Goal: Find specific page/section: Find specific page/section

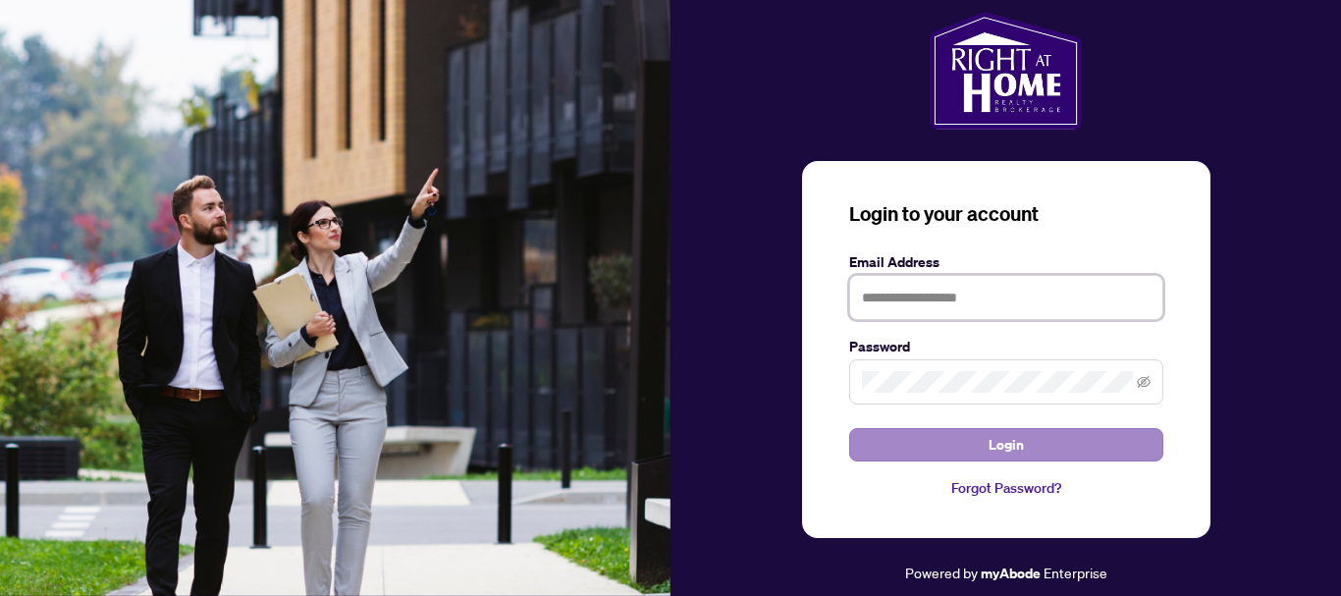
type input "**********"
click at [978, 456] on button "Login" at bounding box center [1006, 444] width 314 height 33
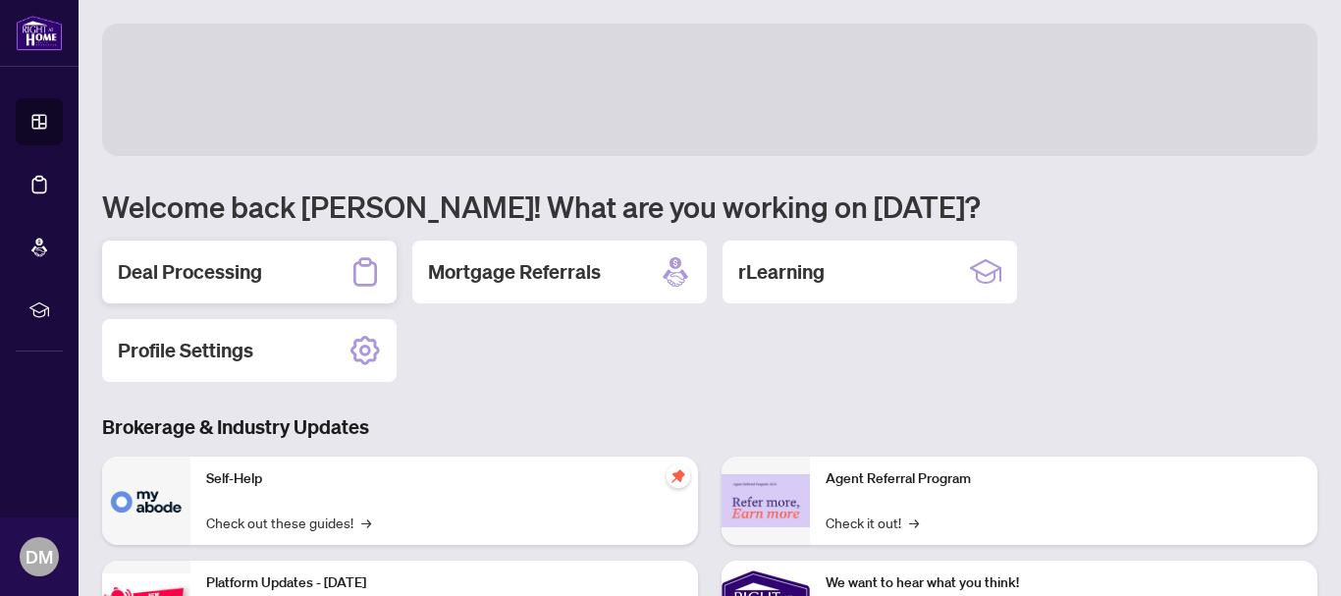
click at [248, 262] on h2 "Deal Processing" at bounding box center [190, 271] width 144 height 27
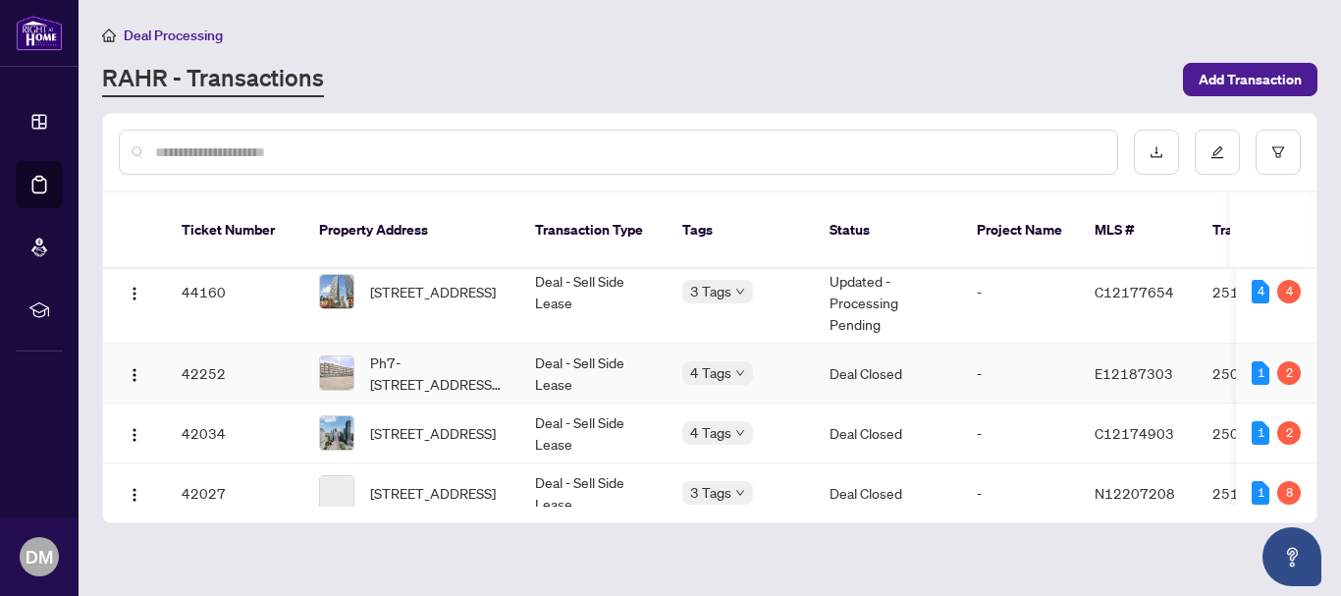
scroll to position [98, 0]
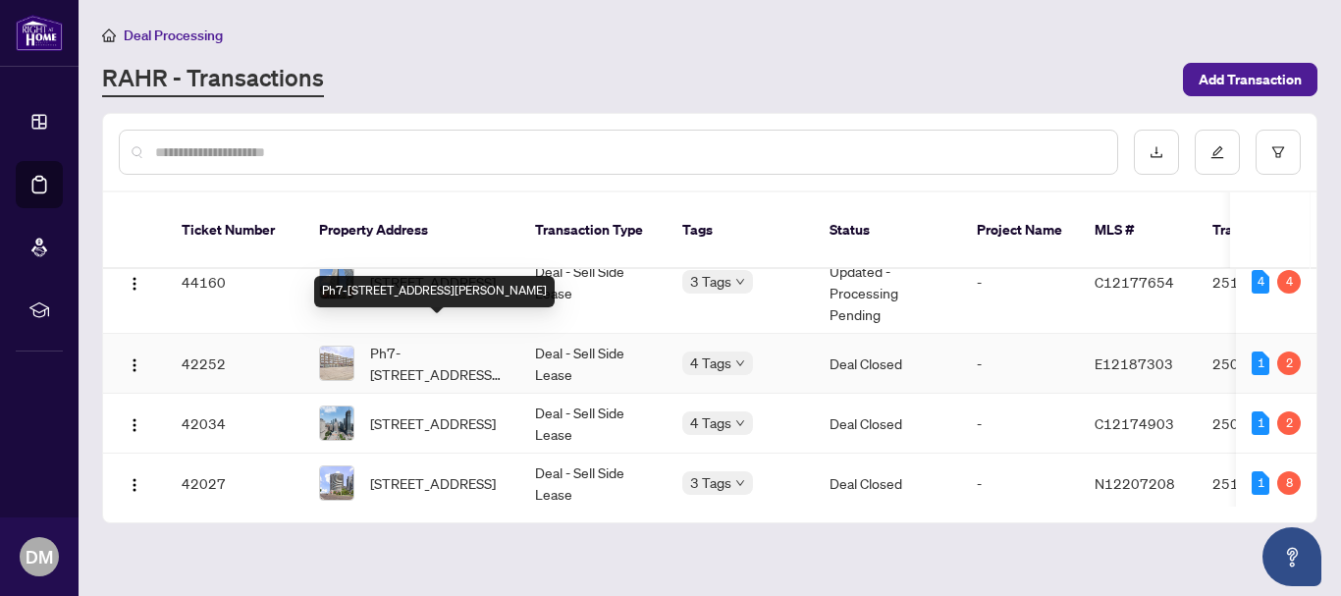
click at [475, 342] on span "Ph7-[STREET_ADDRESS][PERSON_NAME]" at bounding box center [437, 363] width 134 height 43
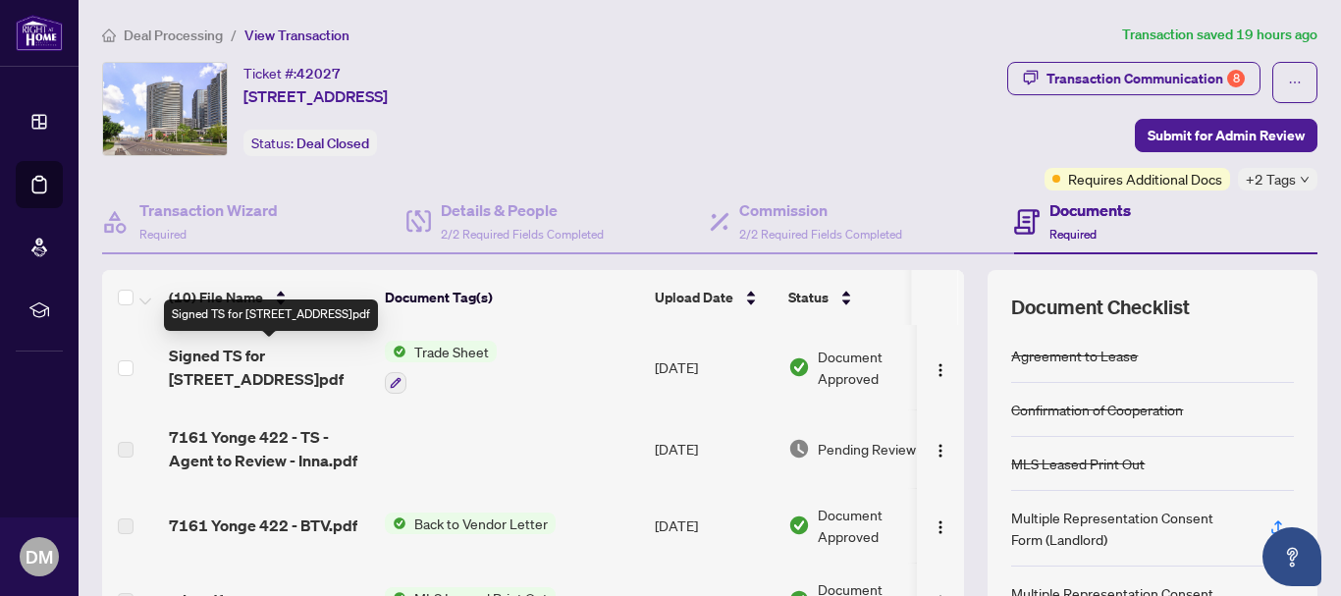
click at [290, 356] on span "Signed TS for [STREET_ADDRESS]pdf" at bounding box center [269, 367] width 200 height 47
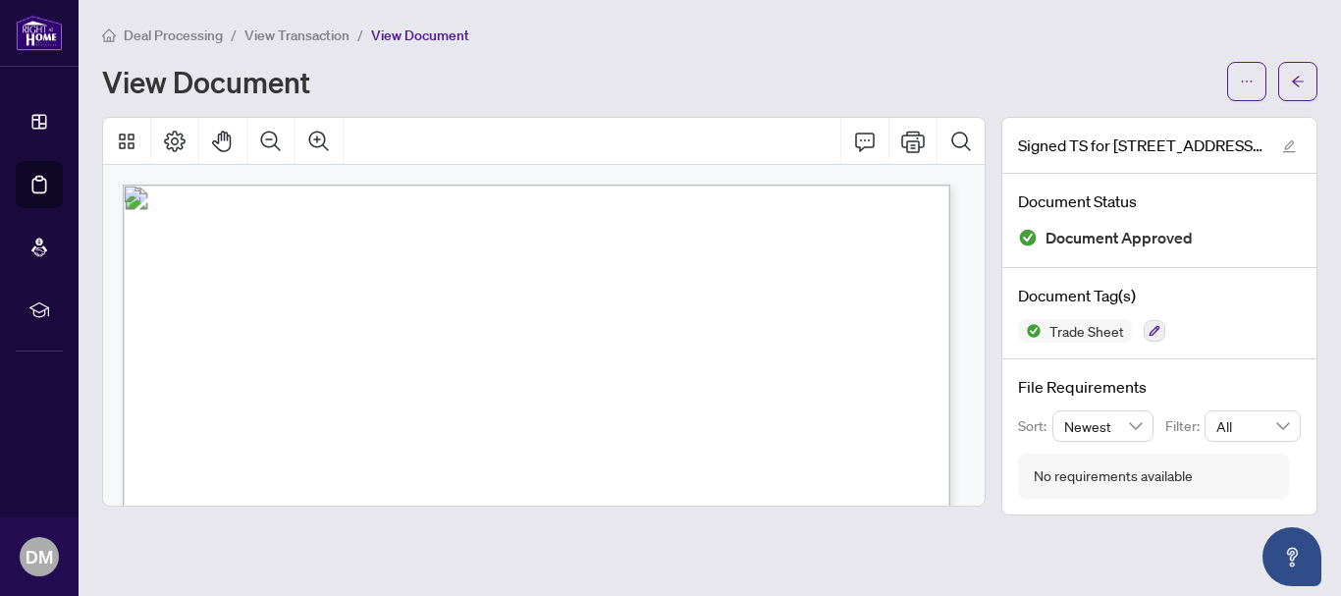
click at [986, 213] on div at bounding box center [544, 316] width 900 height 399
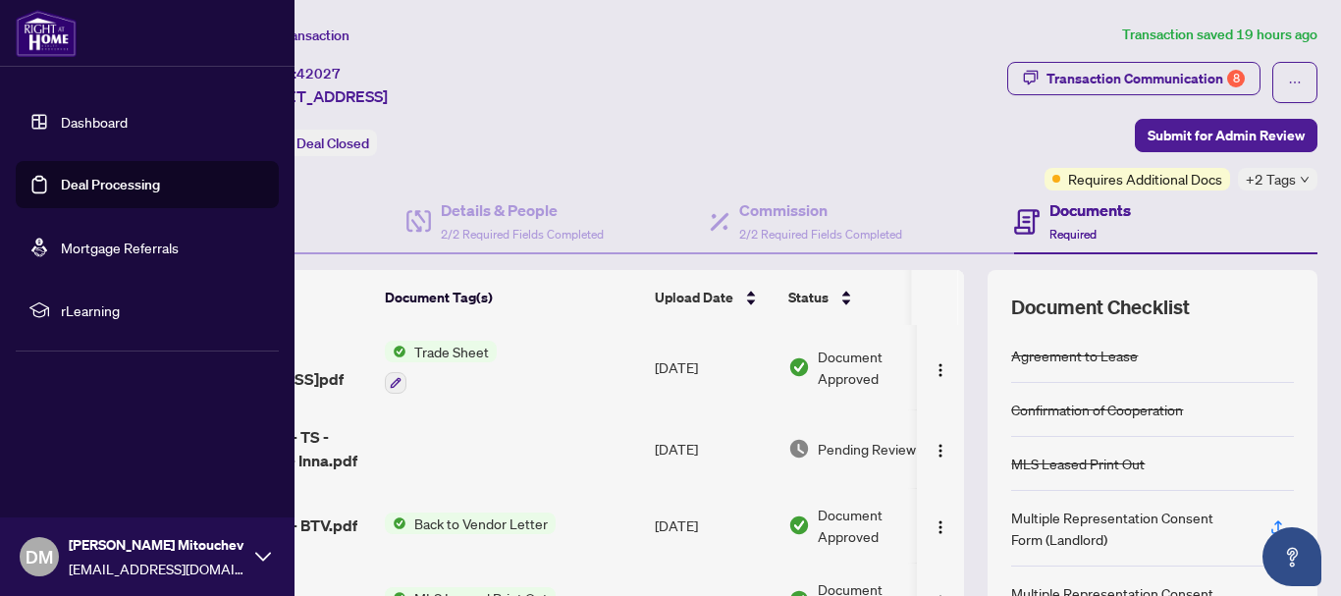
click at [42, 45] on img at bounding box center [46, 33] width 61 height 47
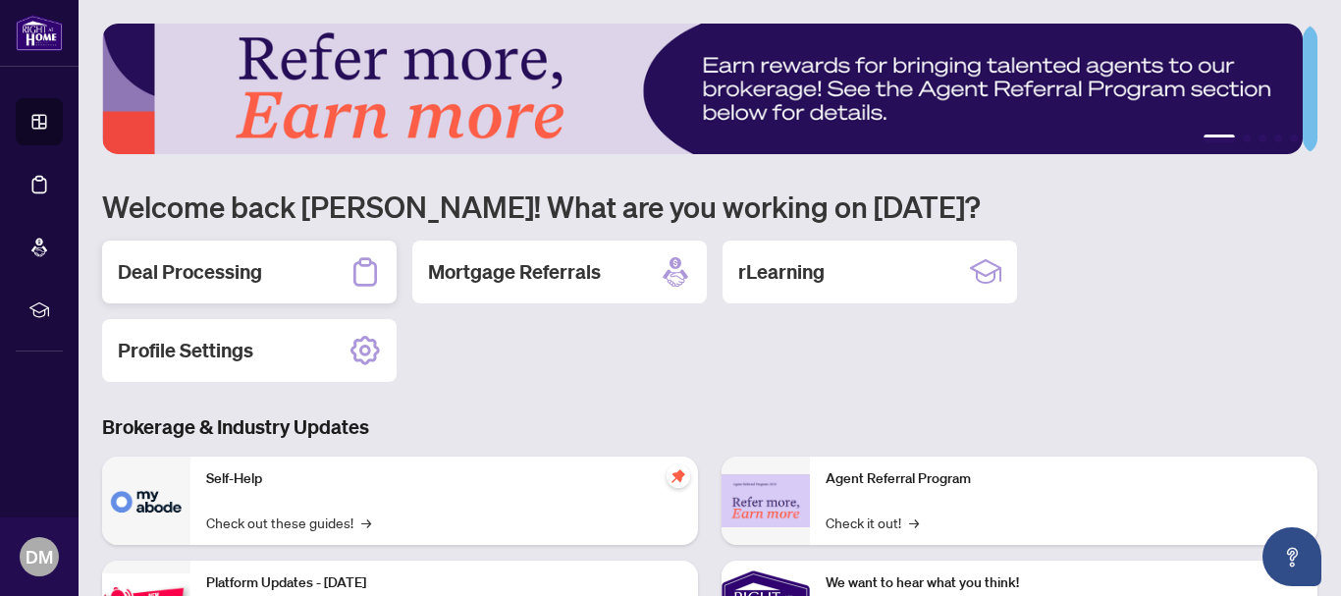
click at [208, 269] on h2 "Deal Processing" at bounding box center [190, 271] width 144 height 27
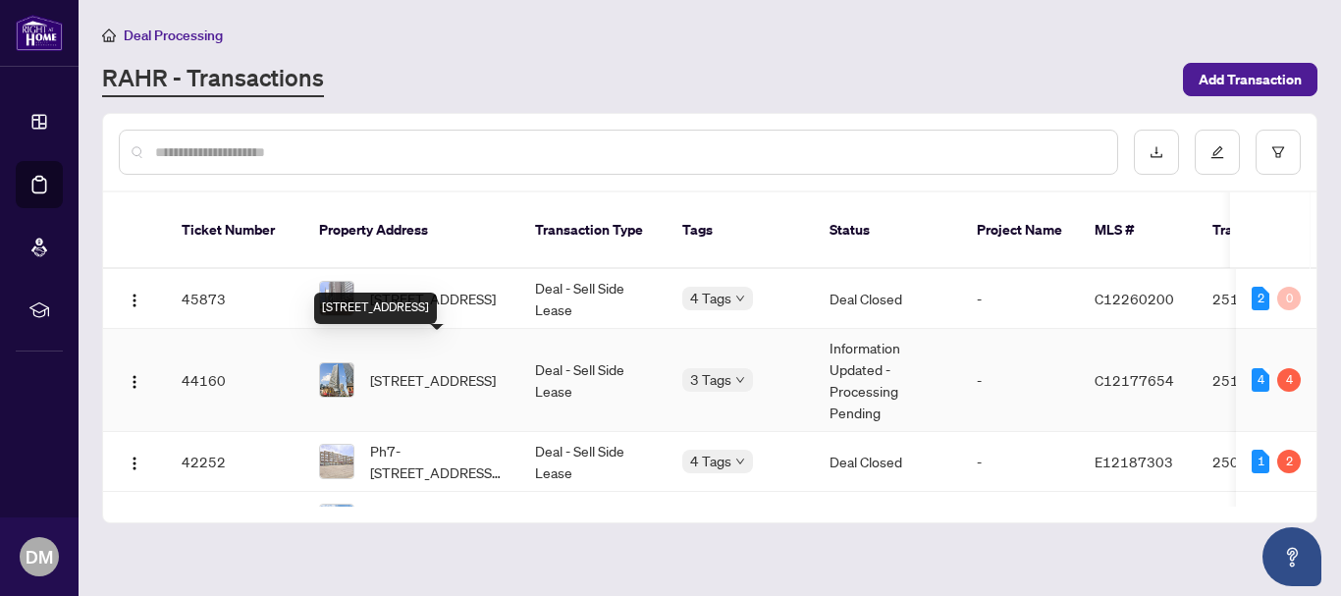
click at [453, 369] on span "[STREET_ADDRESS]" at bounding box center [433, 380] width 126 height 22
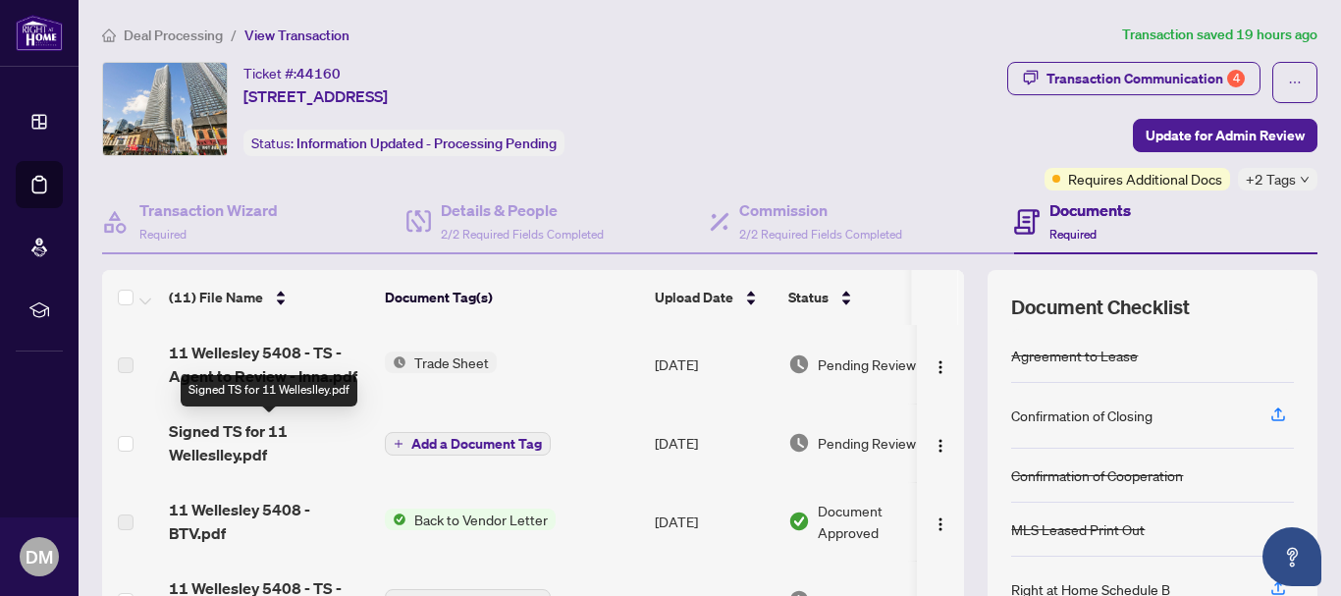
click at [226, 441] on span "Signed TS for 11 Welleslley.pdf" at bounding box center [269, 442] width 200 height 47
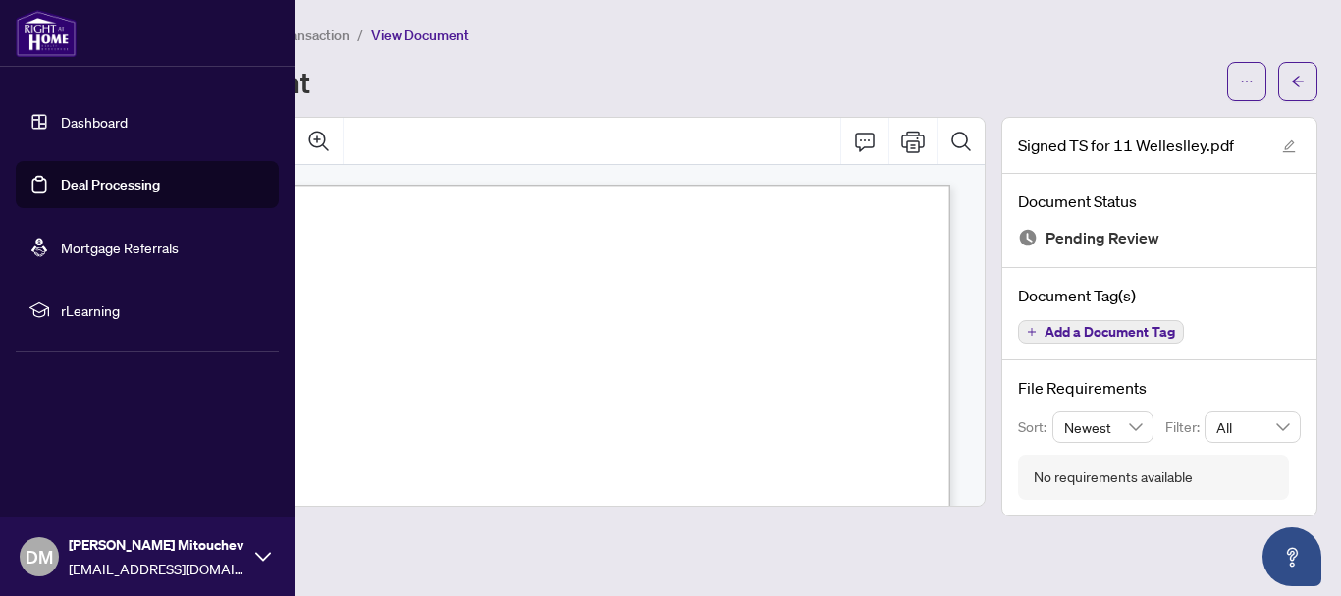
click at [35, 27] on img at bounding box center [46, 33] width 61 height 47
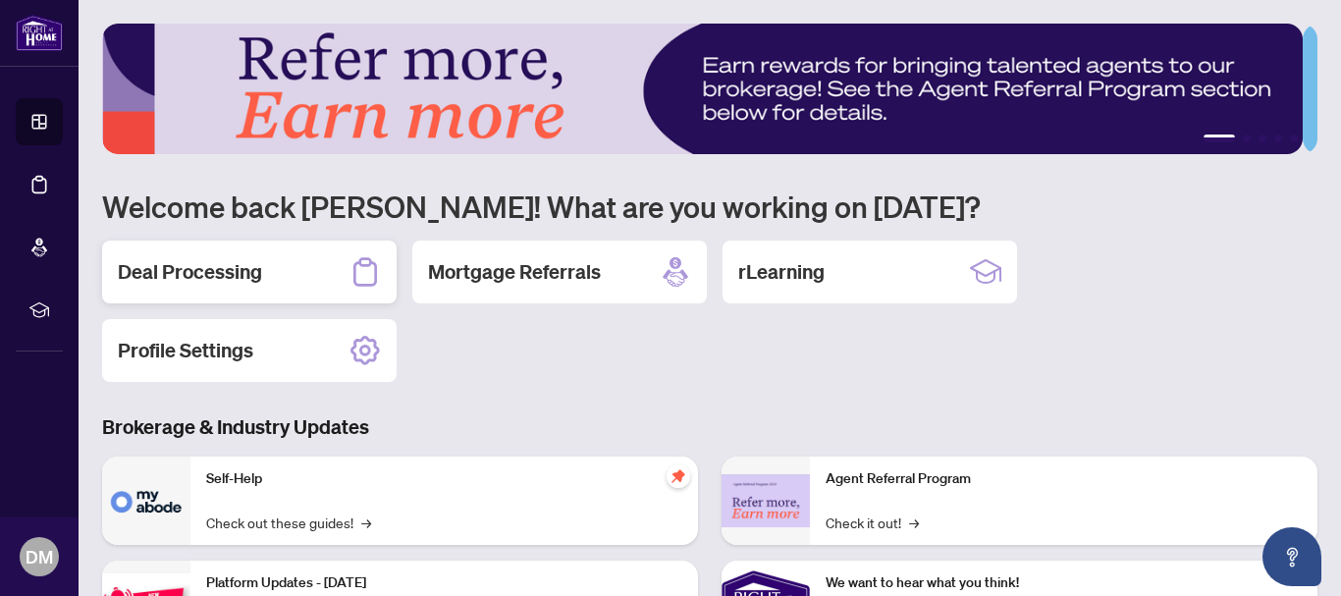
click at [205, 276] on h2 "Deal Processing" at bounding box center [190, 271] width 144 height 27
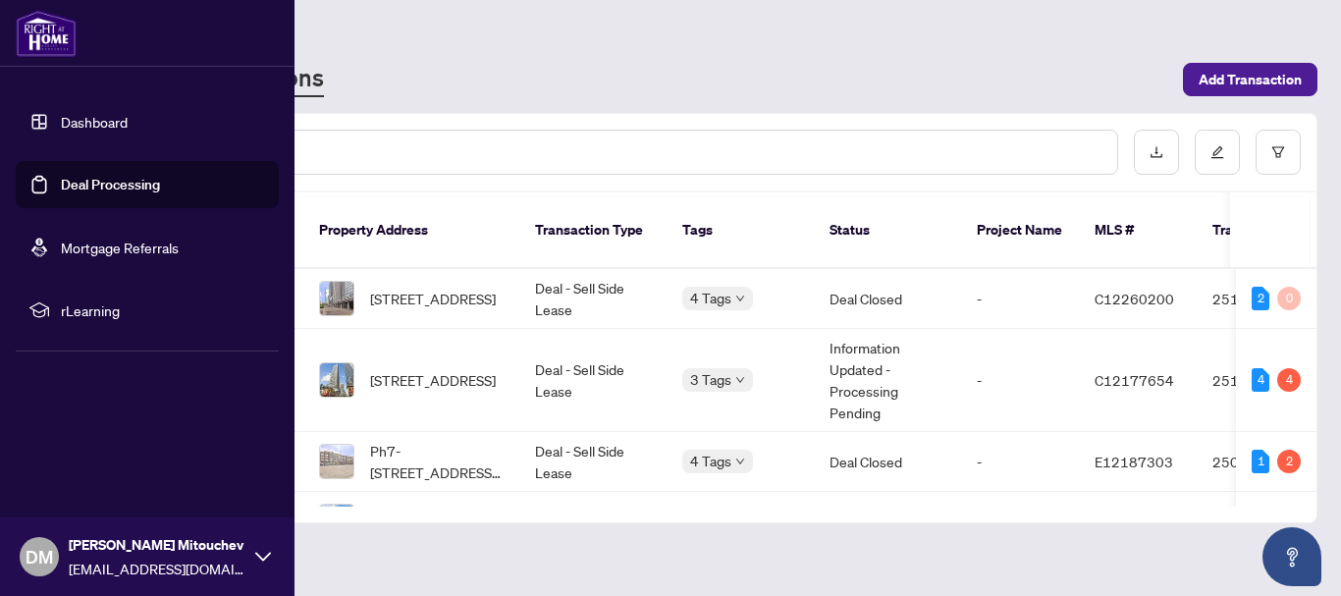
click at [44, 33] on img at bounding box center [46, 33] width 61 height 47
